Goal: Navigation & Orientation: Find specific page/section

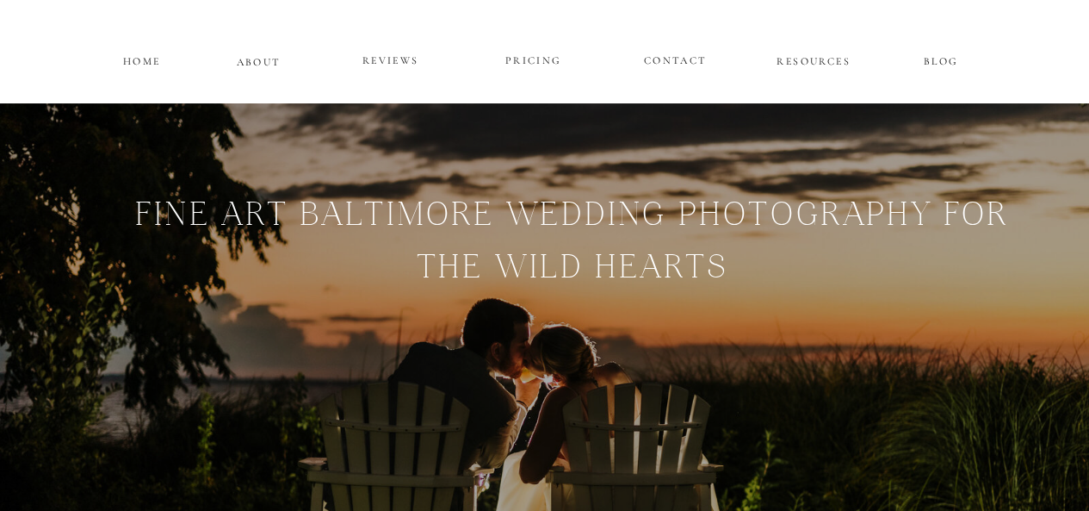
click at [520, 59] on p "PRICING" at bounding box center [533, 61] width 103 height 21
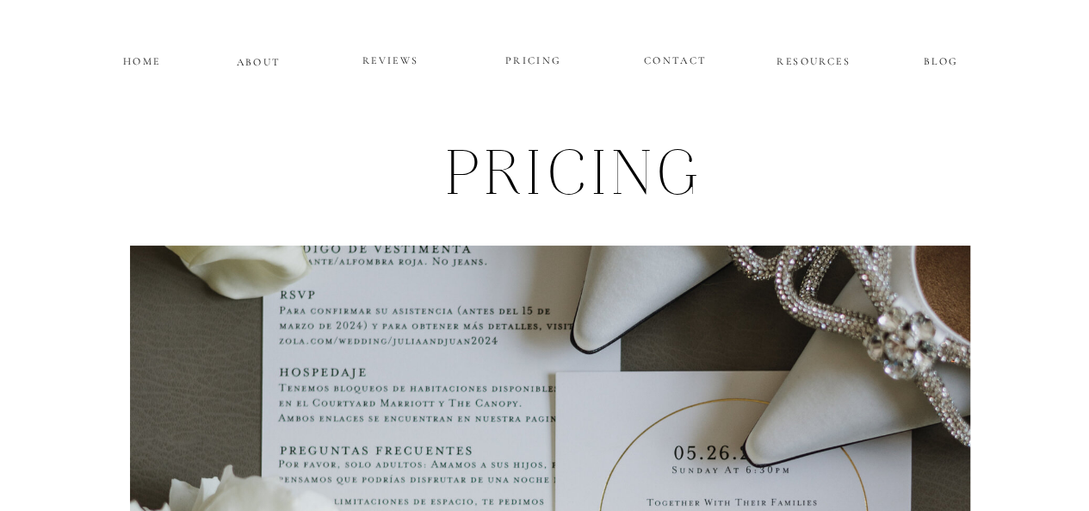
click at [138, 56] on p "HOME" at bounding box center [142, 59] width 43 height 15
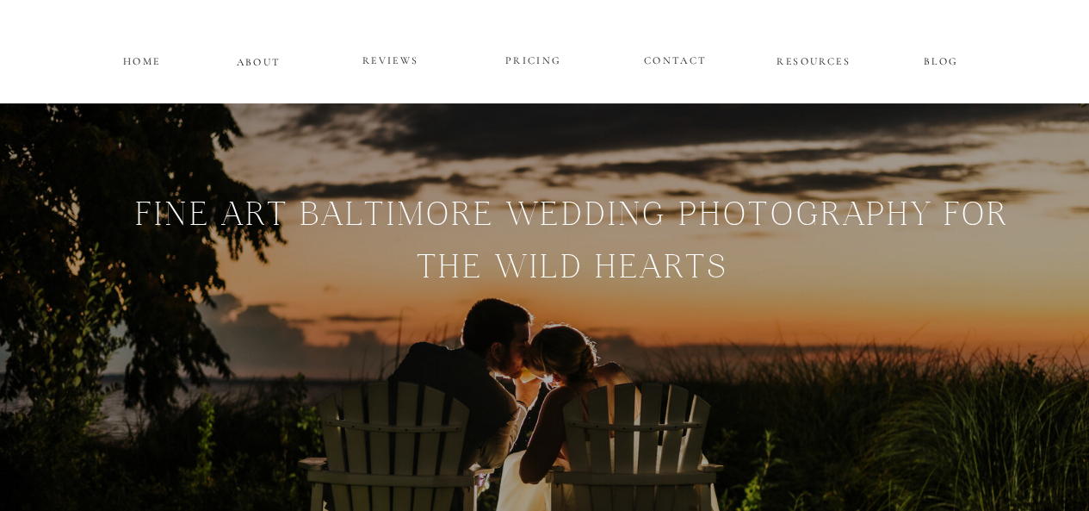
click at [263, 59] on p "ABOUT" at bounding box center [259, 60] width 45 height 15
click at [945, 61] on p "BLOG" at bounding box center [941, 59] width 78 height 15
